Goal: Transaction & Acquisition: Purchase product/service

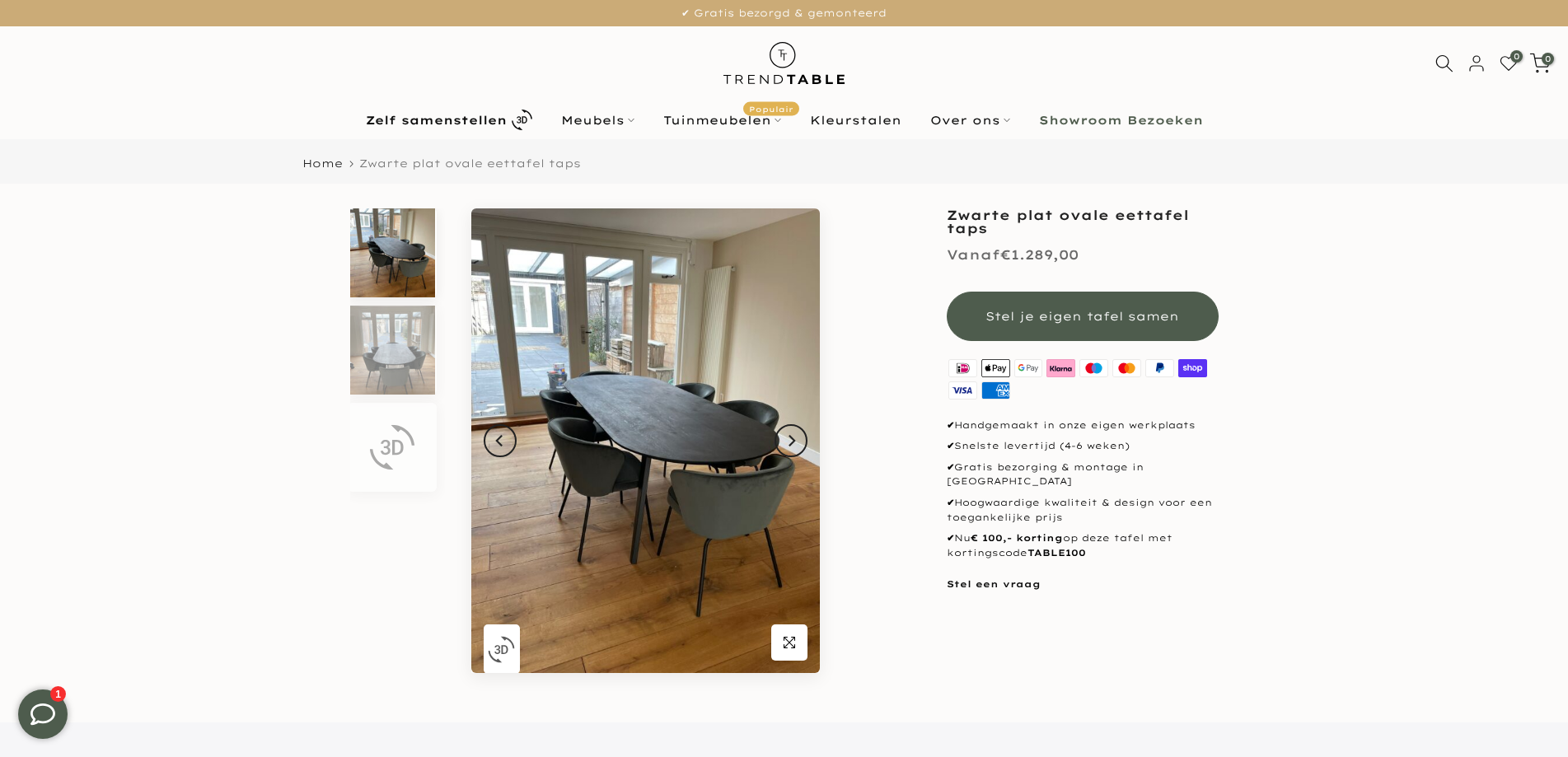
click at [1552, 71] on html "Door naar content € 100,- korting op alle eettafels - kortingscode TABLE100 10%…" at bounding box center [784, 378] width 1568 height 757
click at [415, 353] on img at bounding box center [392, 350] width 85 height 89
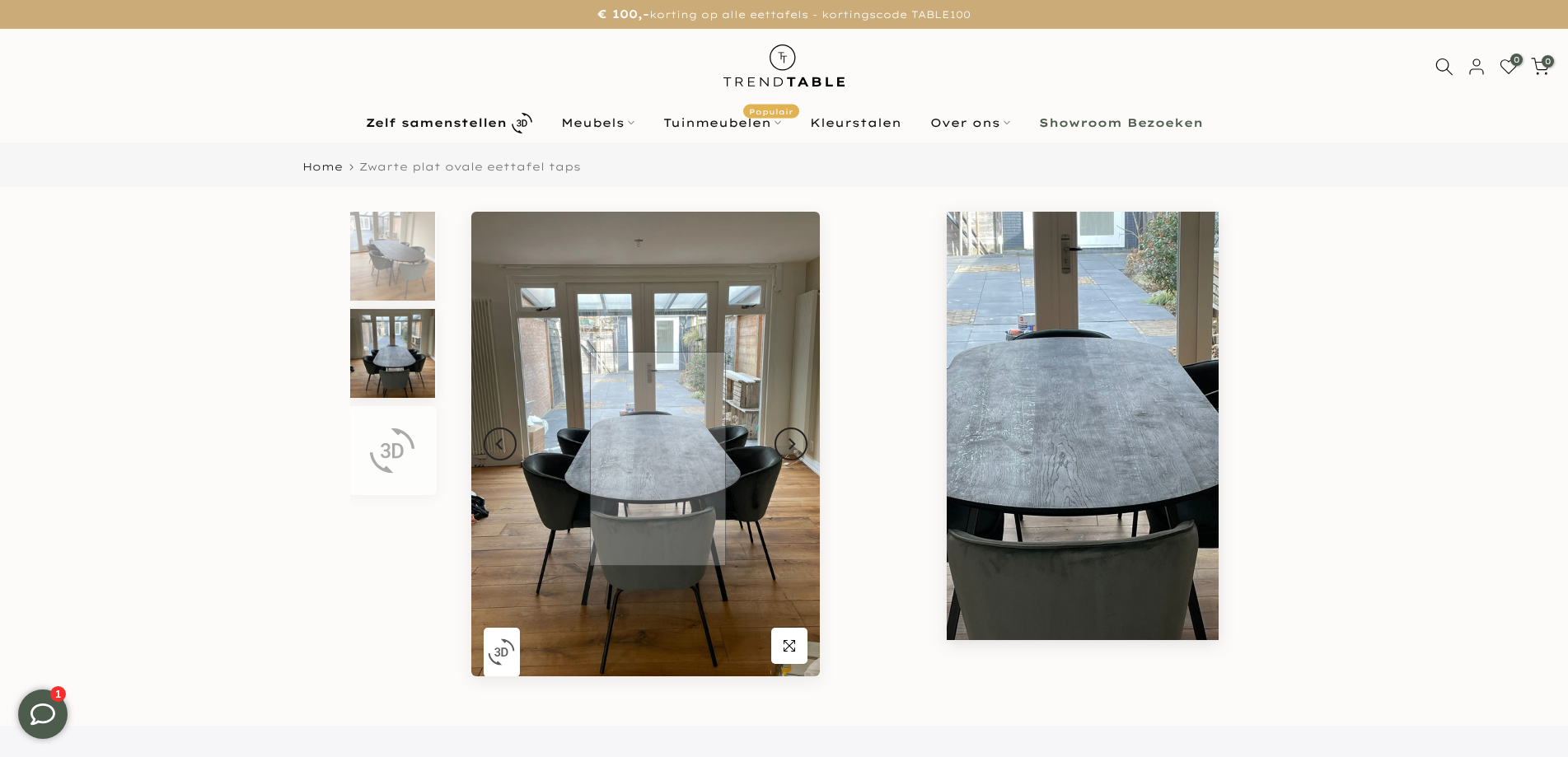
click at [658, 459] on img at bounding box center [645, 444] width 348 height 465
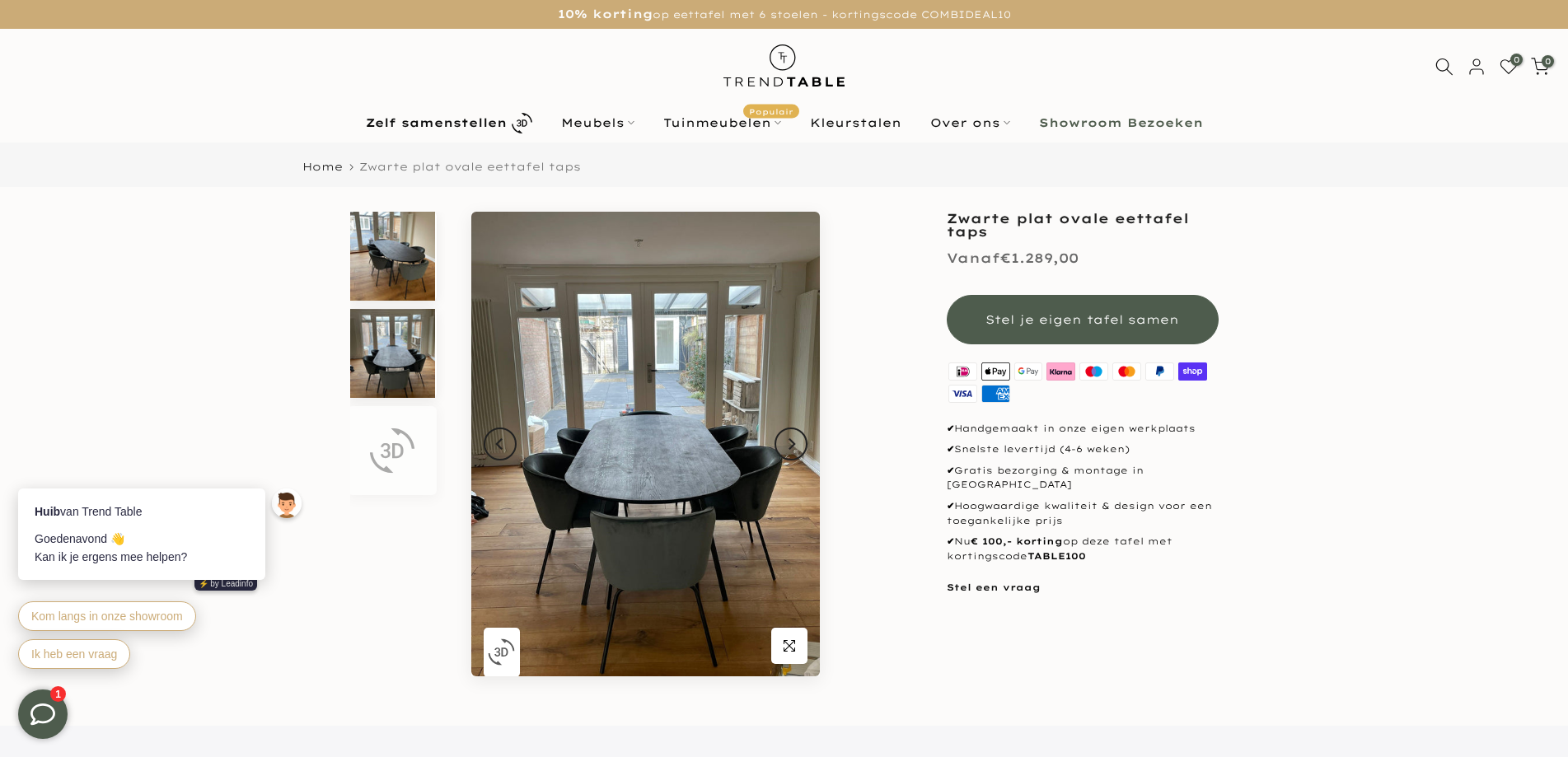
click at [435, 288] on div at bounding box center [392, 256] width 89 height 89
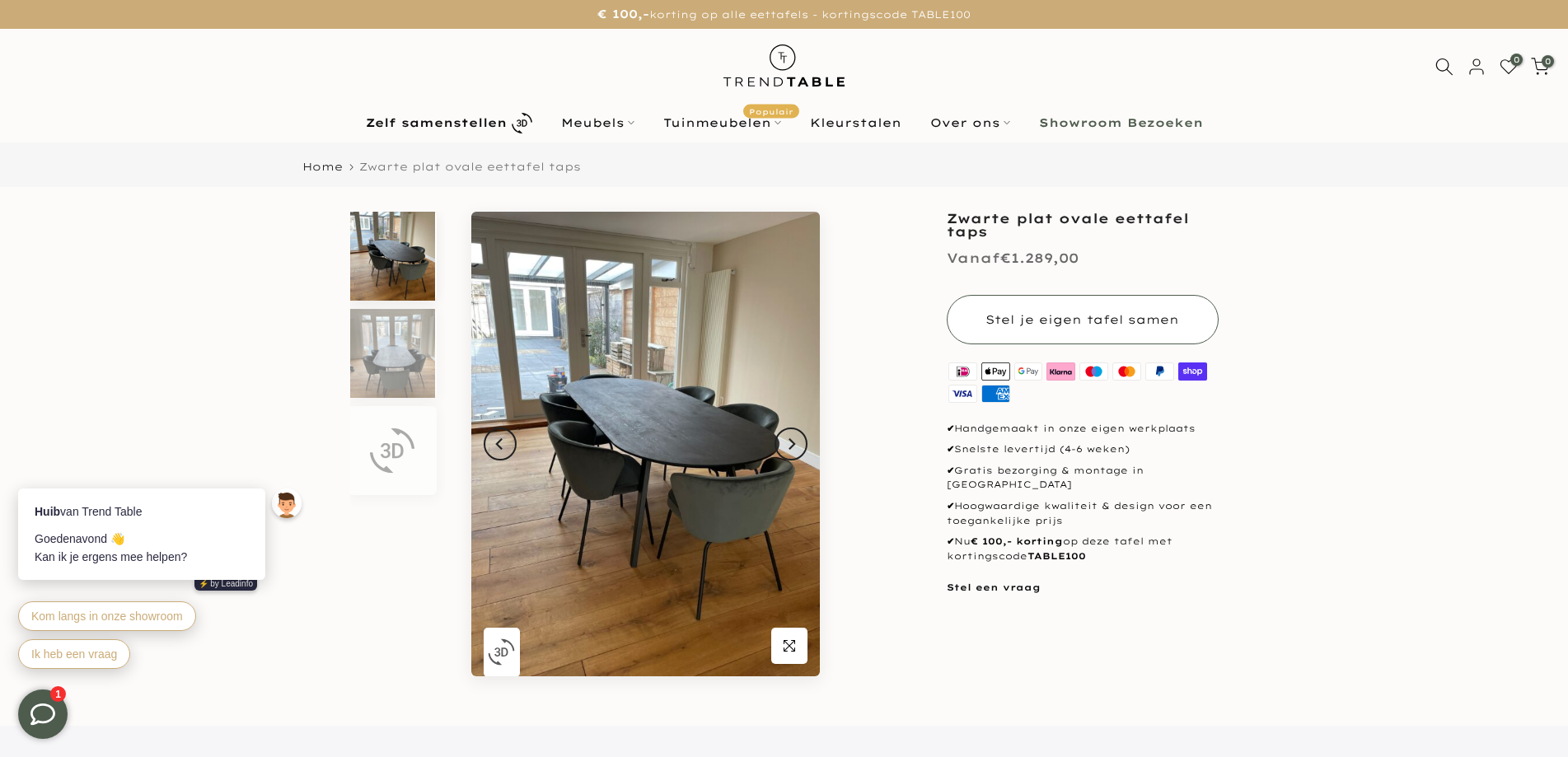
click at [1144, 321] on span "Stel je eigen tafel samen" at bounding box center [1082, 319] width 194 height 15
click at [1144, 321] on span "Stel je eigen tafel samen" at bounding box center [1082, 319] width 194 height 16
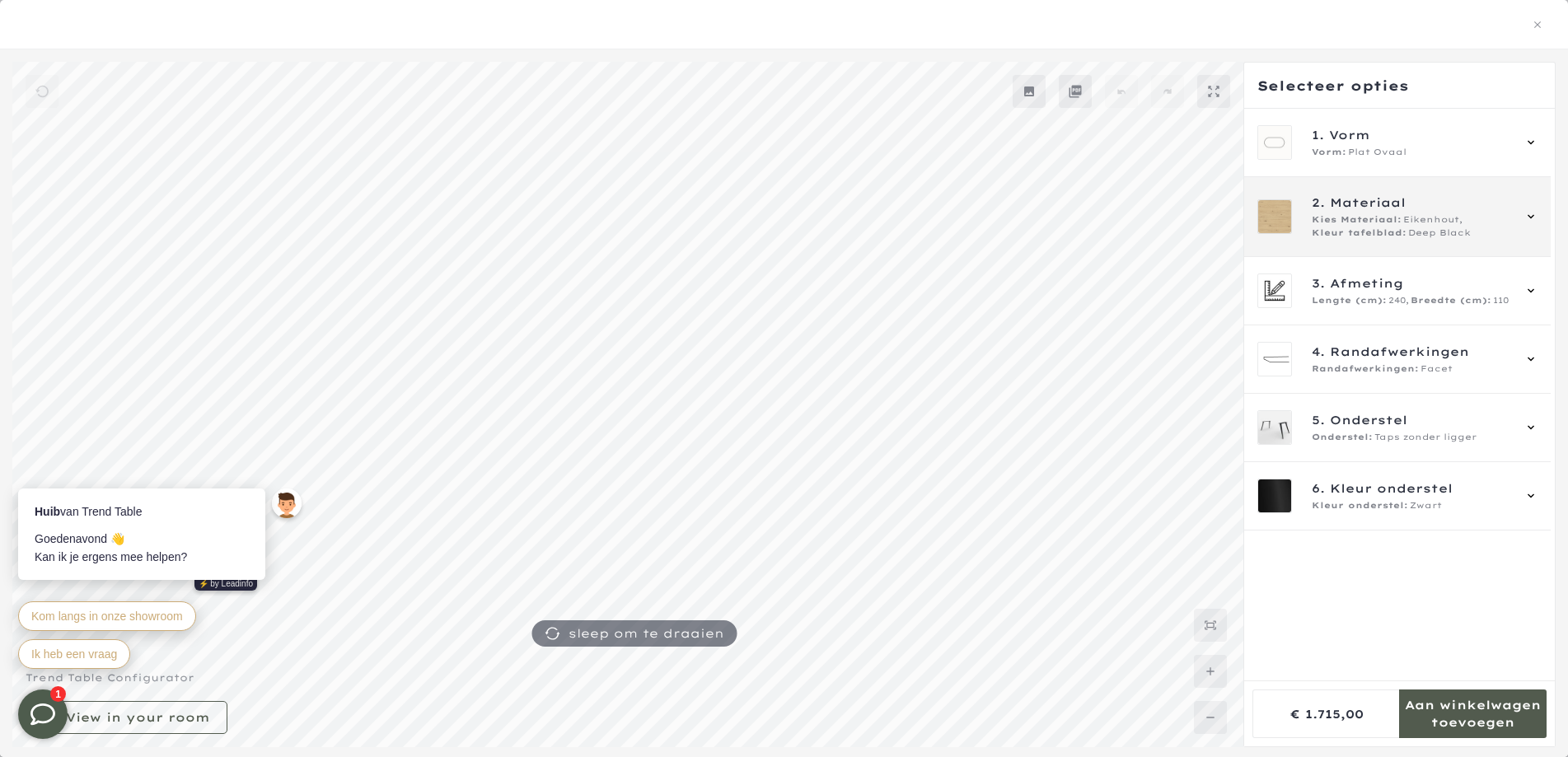
scroll to position [268, 0]
click at [1445, 240] on div "2. Materiaal Kies Materiaal: Eikenhout, Kleur tafelblad: Deep Black" at bounding box center [1397, 217] width 307 height 80
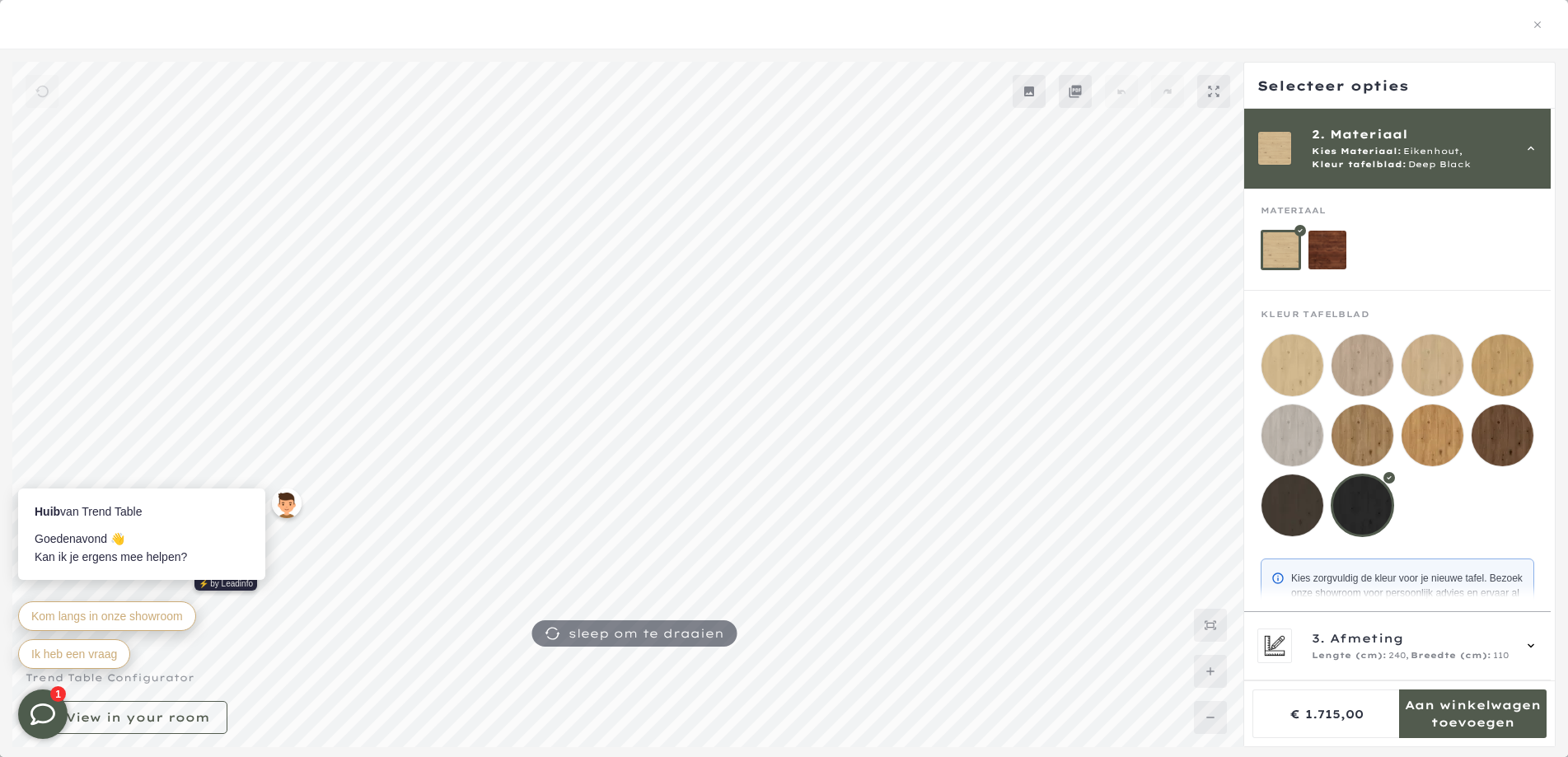
scroll to position [109, 0]
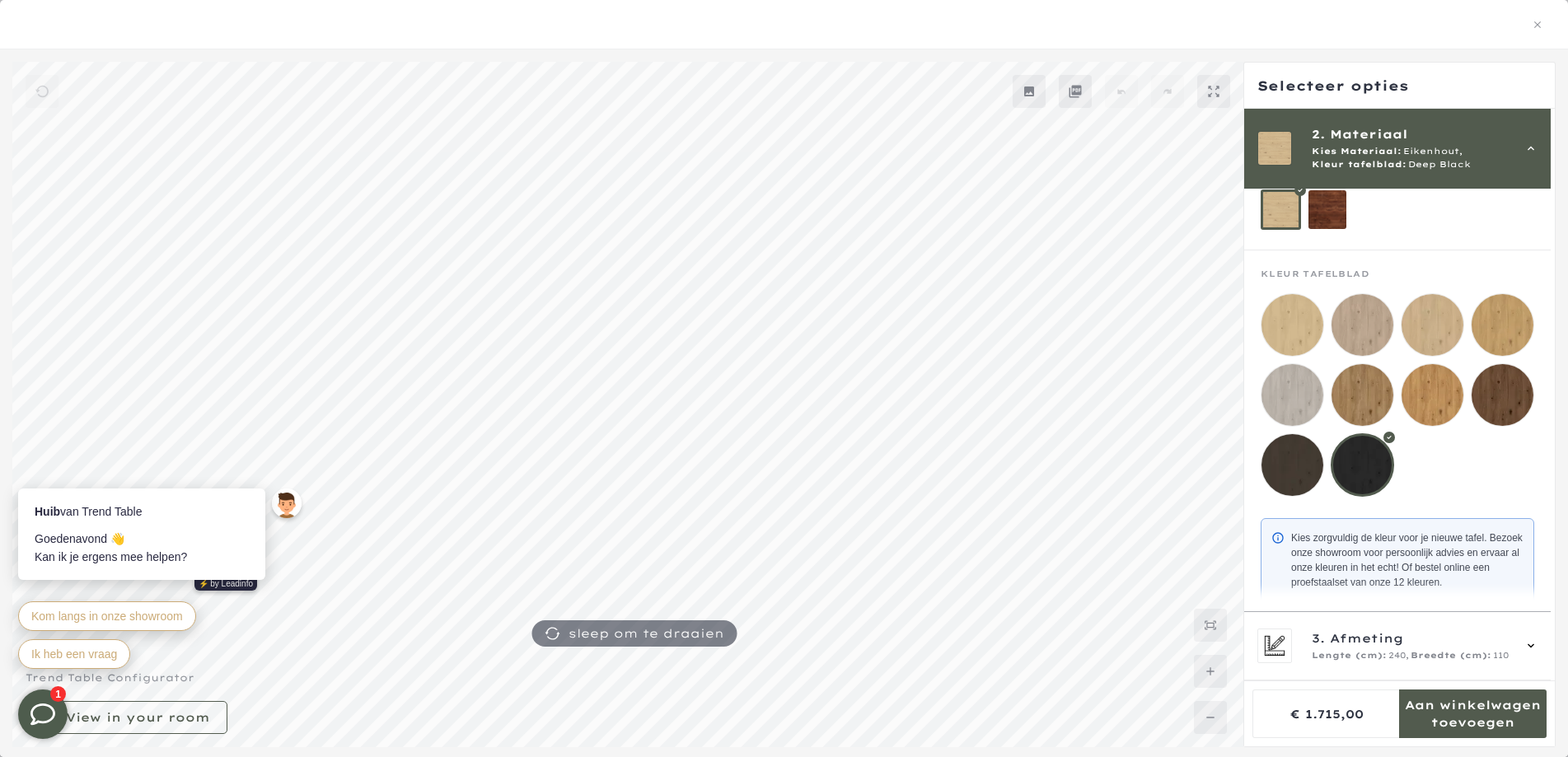
click at [1363, 472] on div at bounding box center [1361, 464] width 63 height 63
click at [1529, 150] on icon at bounding box center [1530, 148] width 13 height 13
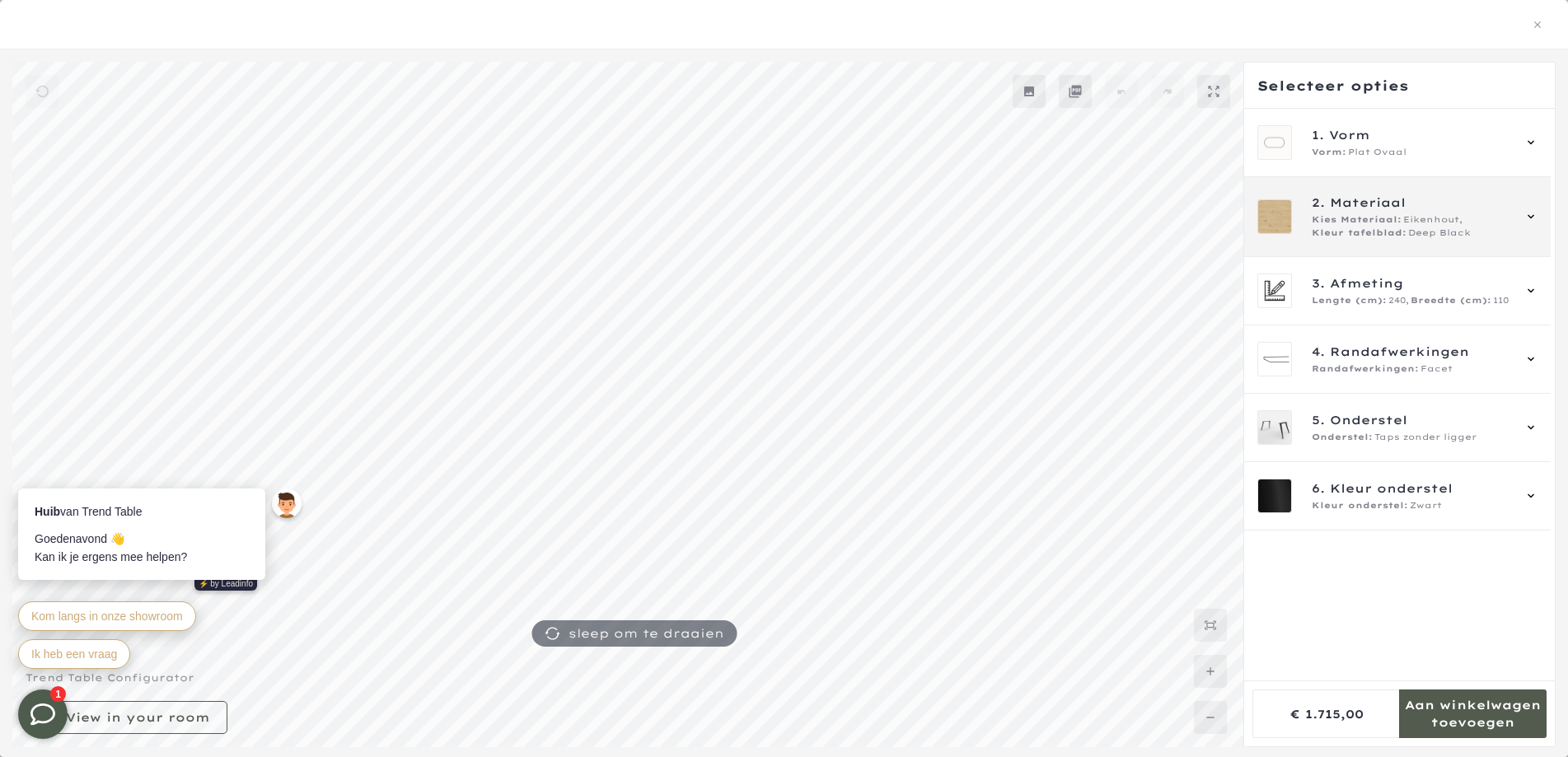
scroll to position [0, 0]
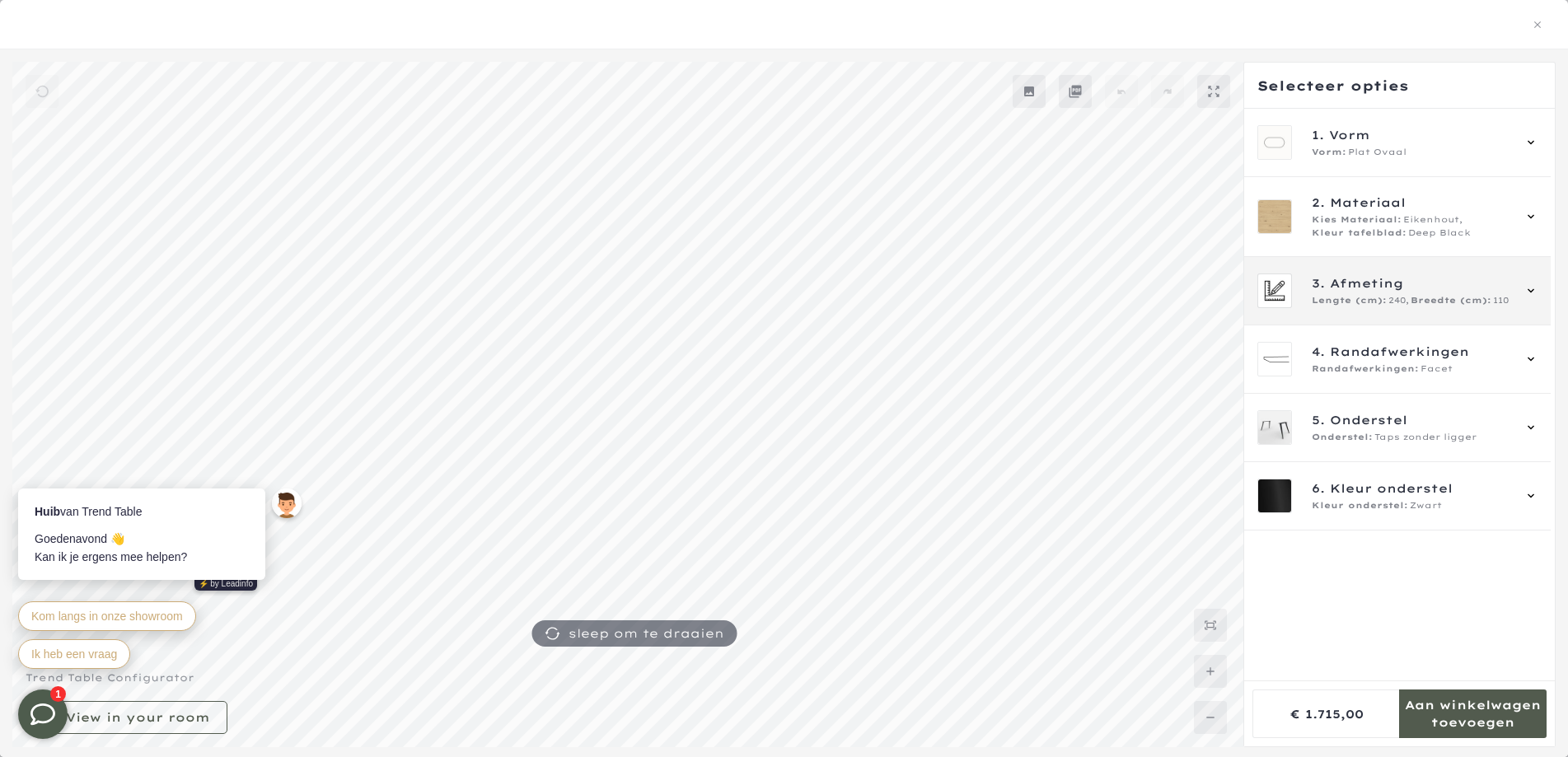
click at [1534, 292] on icon at bounding box center [1530, 290] width 13 height 13
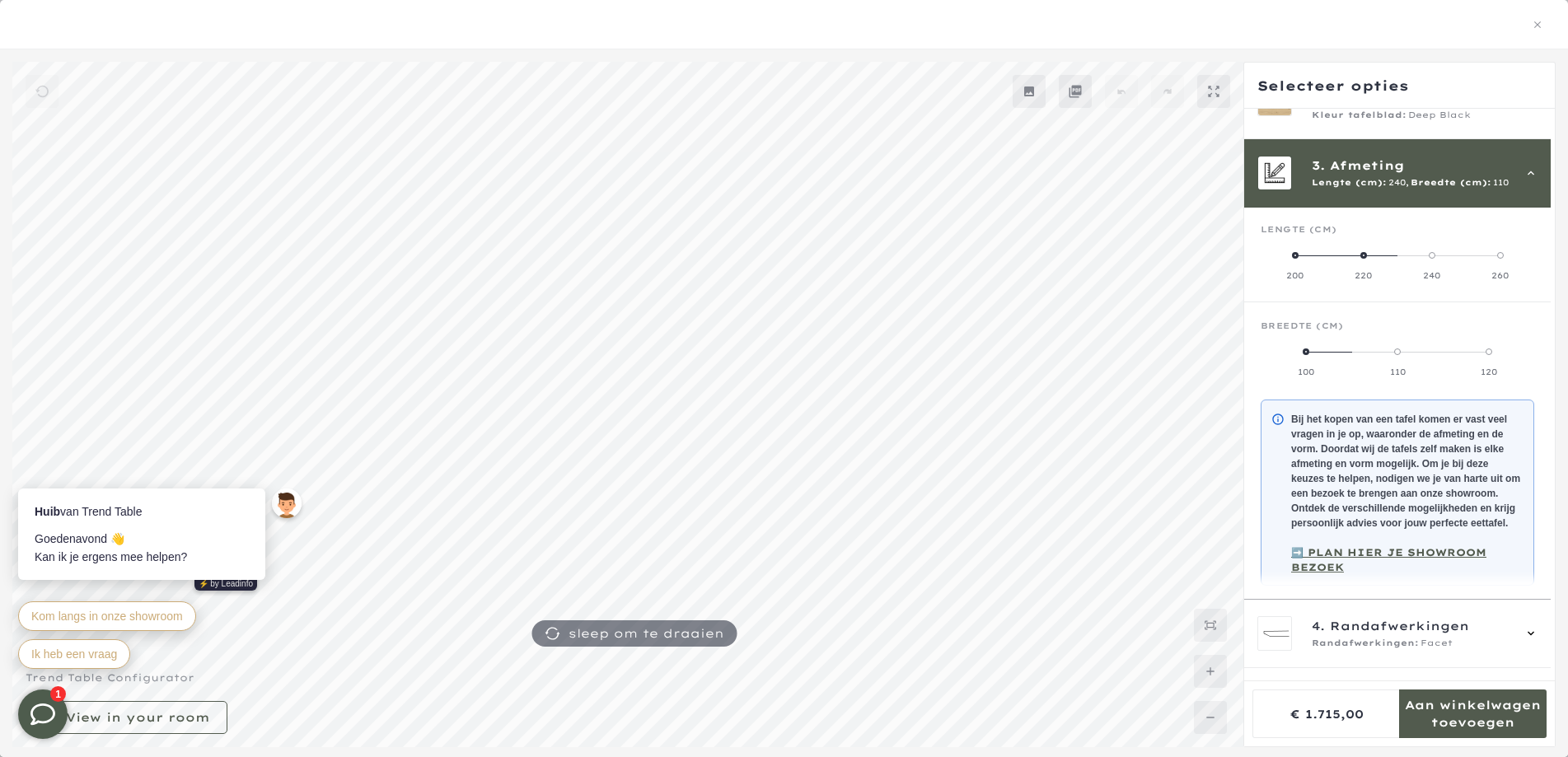
scroll to position [149, 0]
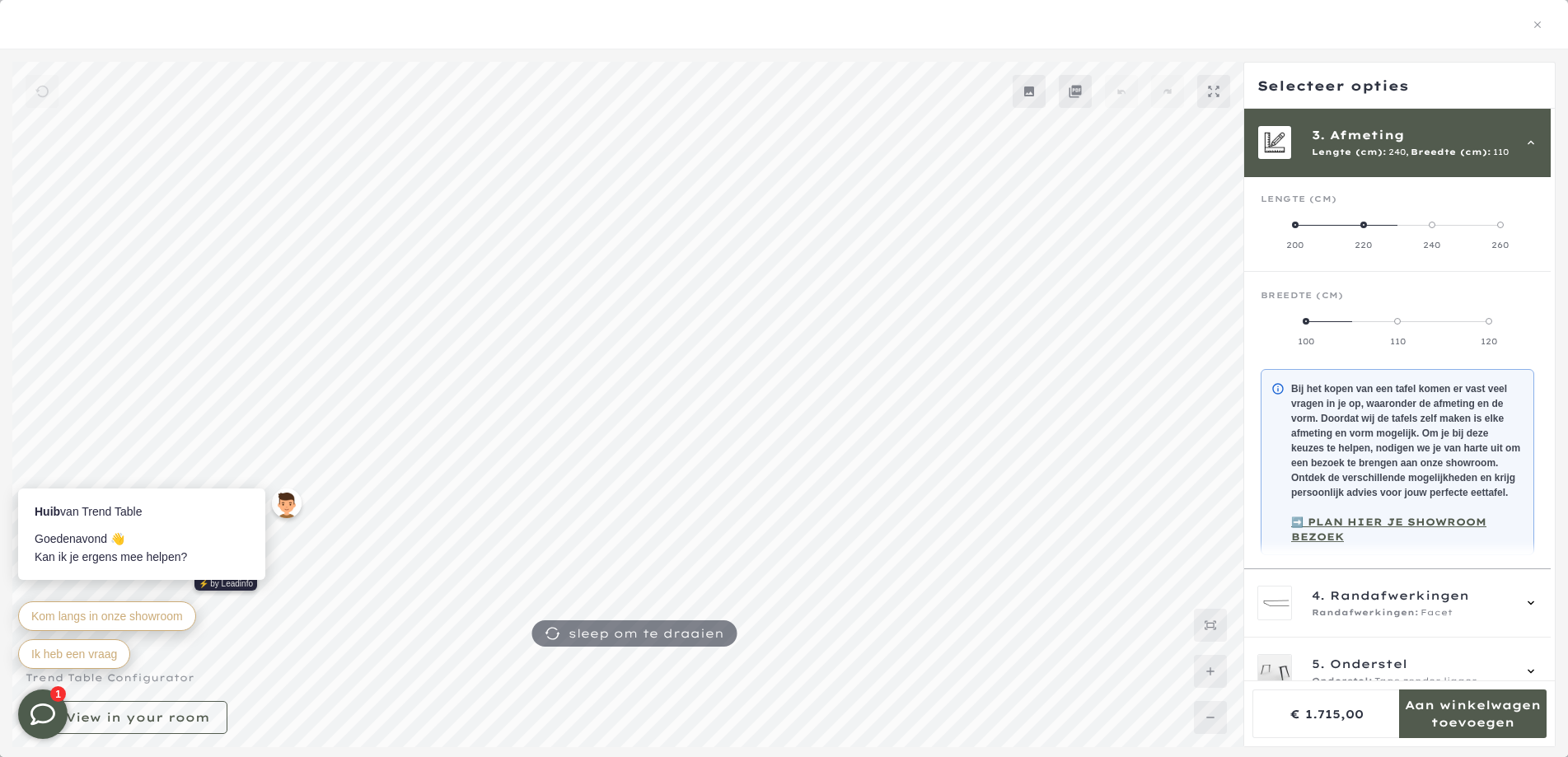
click at [1307, 322] on span at bounding box center [1306, 321] width 7 height 7
click at [1361, 230] on label "220" at bounding box center [1362, 235] width 68 height 33
click at [1477, 605] on span "4. Randafwerkingen" at bounding box center [1411, 595] width 200 height 18
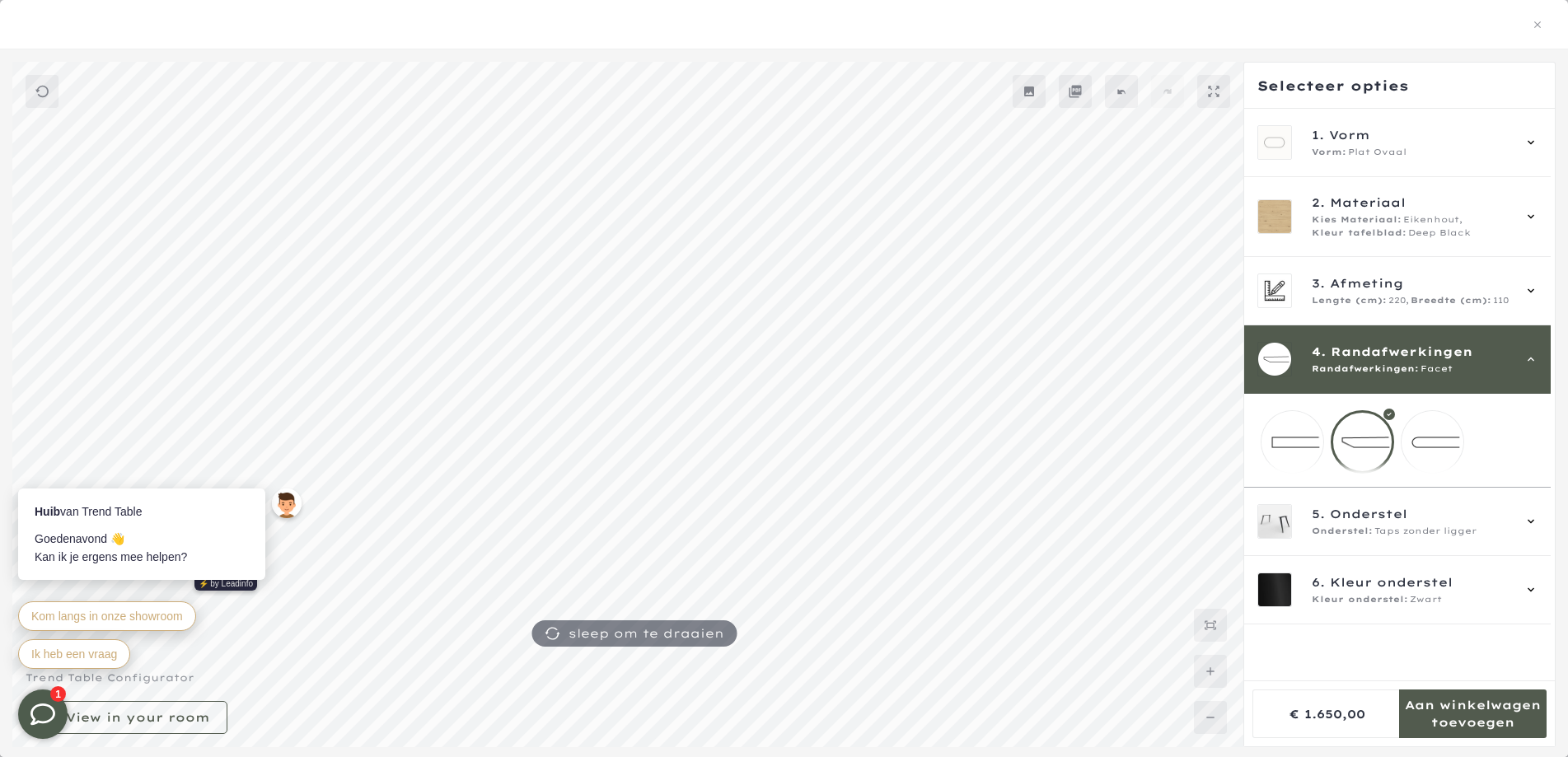
scroll to position [520, 0]
click at [1358, 448] on div at bounding box center [1361, 442] width 63 height 63
click at [1521, 538] on div "5. Onderstel Onderstel: Taps zonder ligger" at bounding box center [1397, 521] width 280 height 35
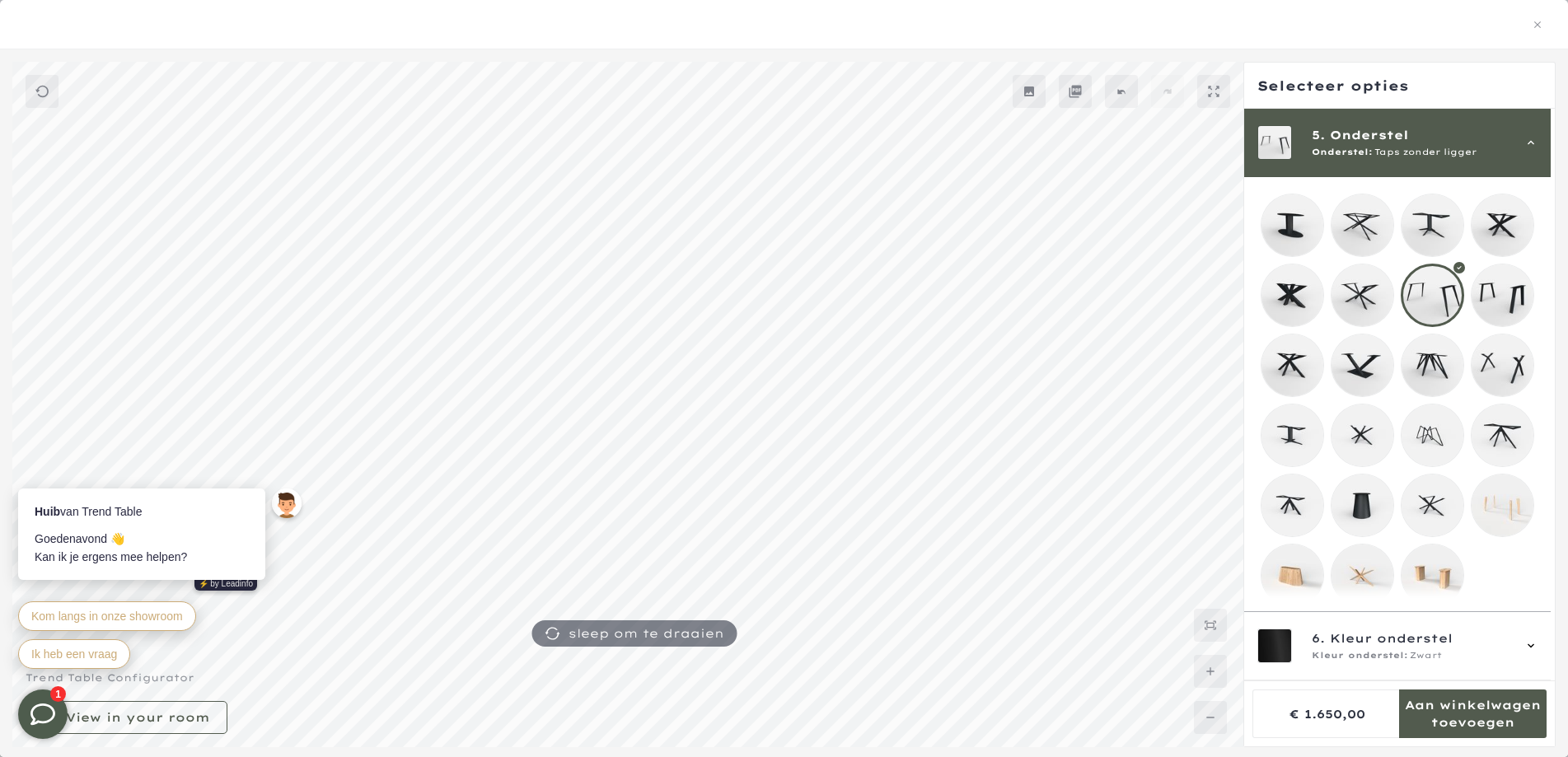
scroll to position [726, 0]
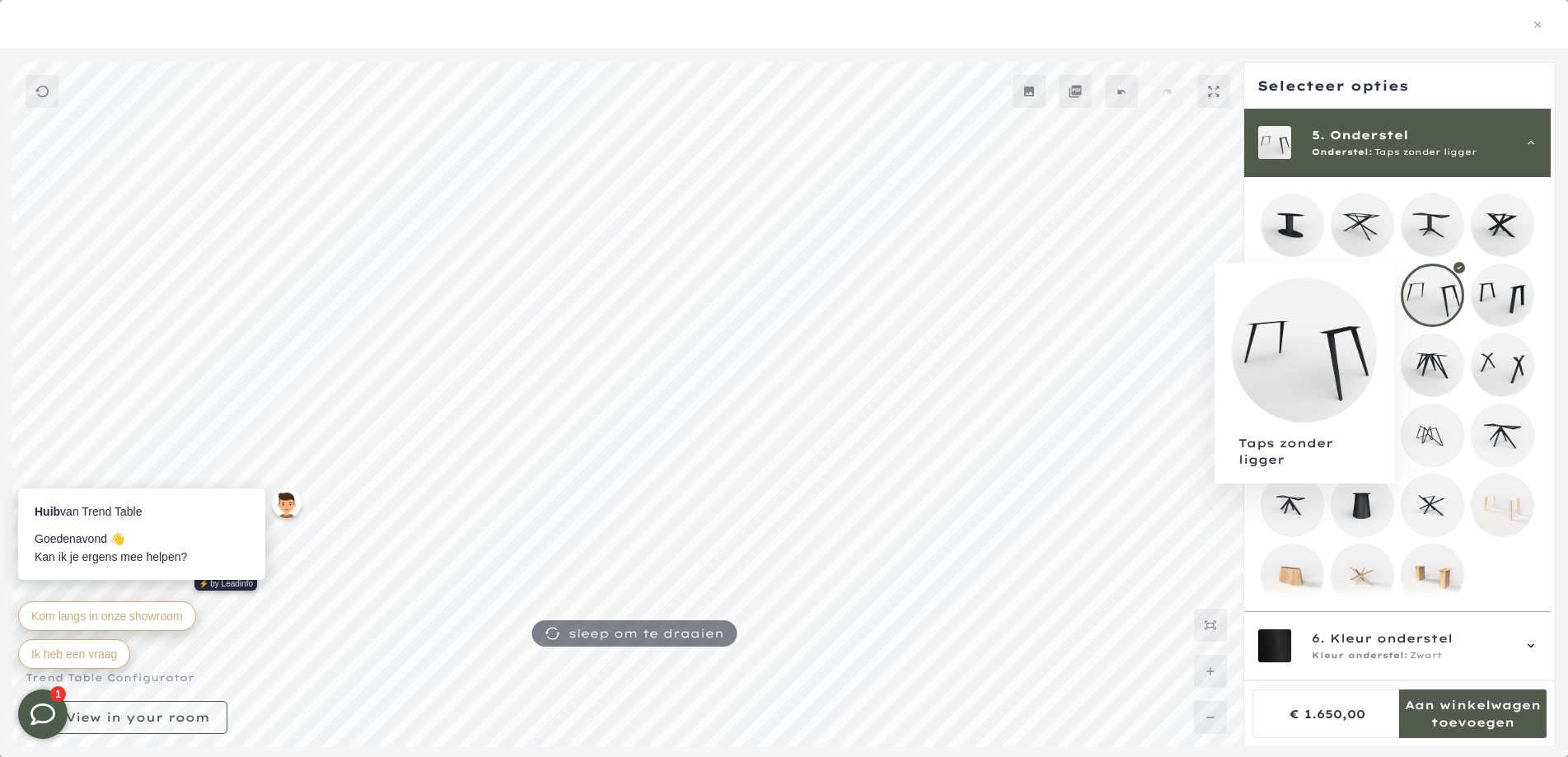
click at [1431, 294] on div at bounding box center [1431, 295] width 63 height 63
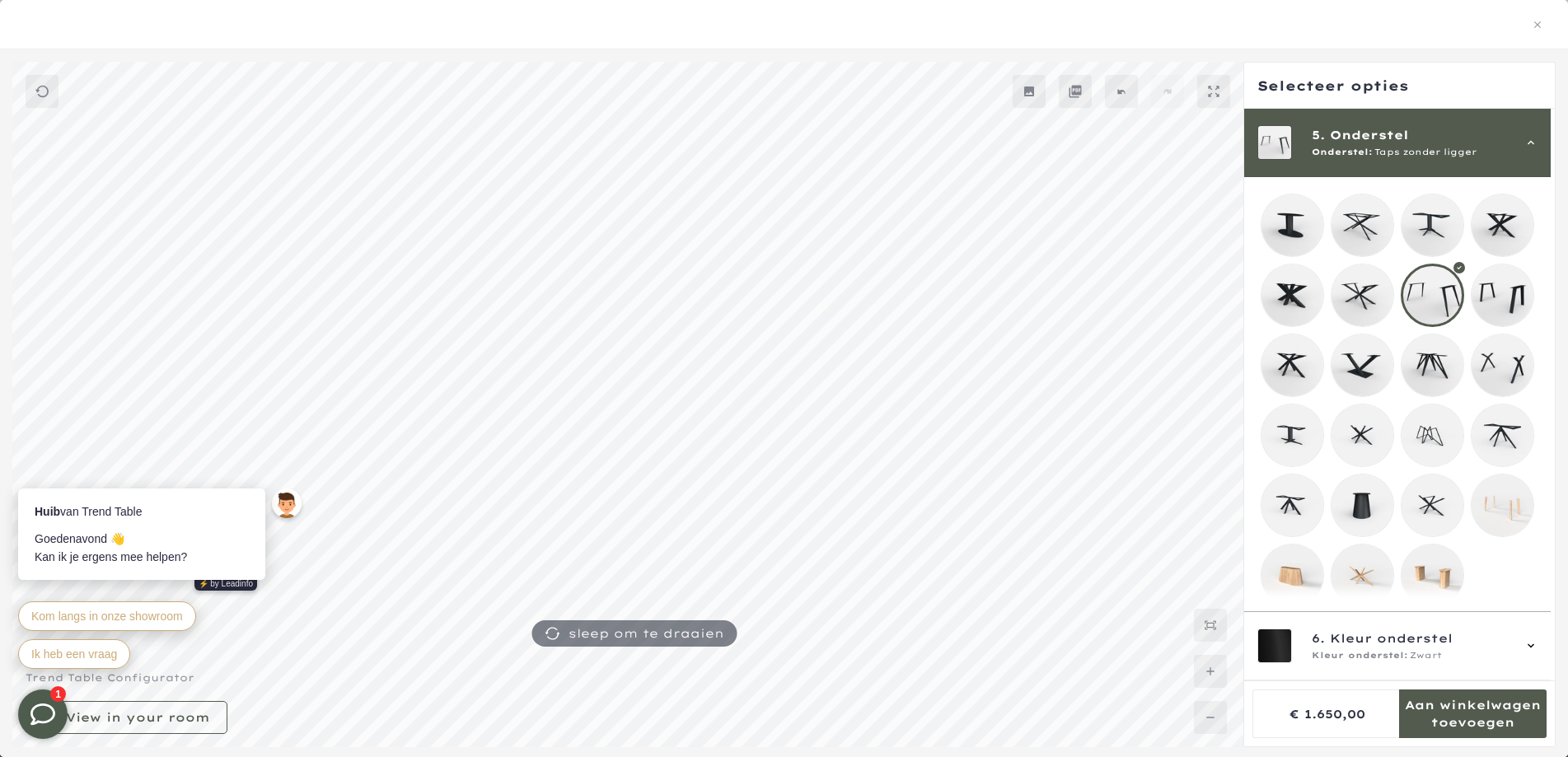
scroll to position [1041, 0]
